Goal: Task Accomplishment & Management: Manage account settings

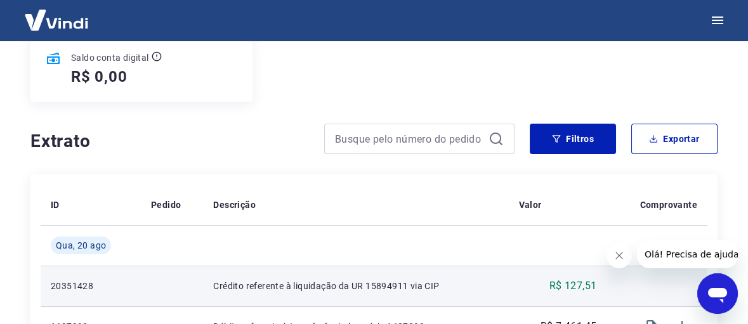
scroll to position [190, 0]
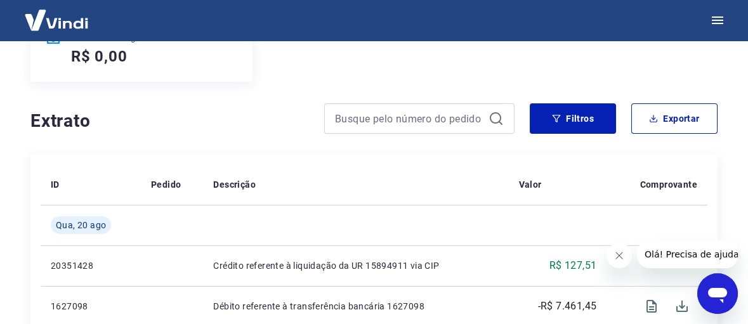
drag, startPoint x: 617, startPoint y: 261, endPoint x: 610, endPoint y: 258, distance: 7.7
click at [618, 261] on button "Fechar mensagem da empresa" at bounding box center [618, 255] width 25 height 25
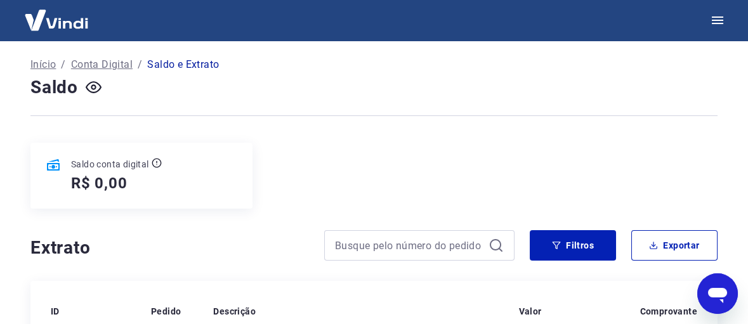
scroll to position [0, 0]
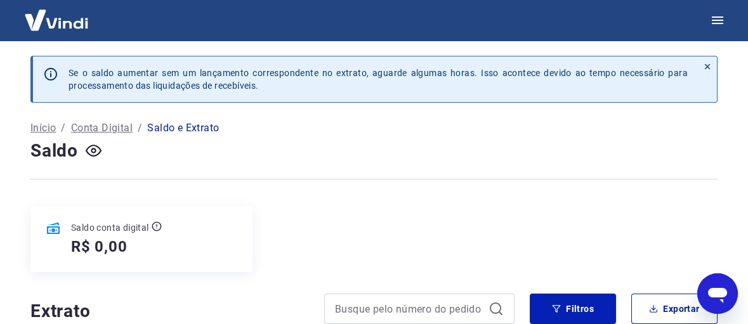
click at [705, 65] on icon at bounding box center [707, 66] width 9 height 9
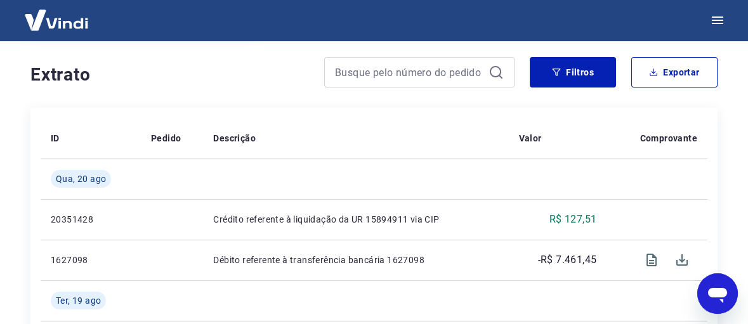
scroll to position [190, 0]
